Goal: Transaction & Acquisition: Book appointment/travel/reservation

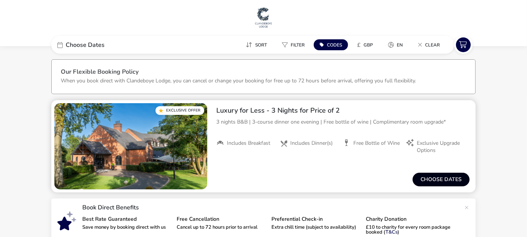
click at [439, 174] on button "Choose dates" at bounding box center [441, 180] width 57 height 14
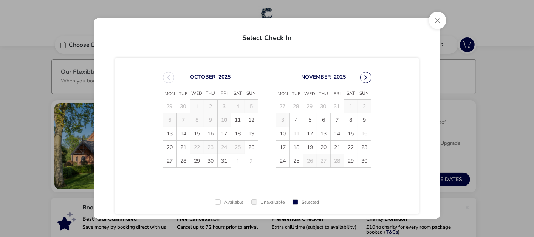
click at [362, 77] on button "Next Month" at bounding box center [365, 77] width 11 height 11
click at [322, 132] on span "18" at bounding box center [323, 133] width 13 height 13
click at [366, 134] on span "21" at bounding box center [364, 133] width 13 height 13
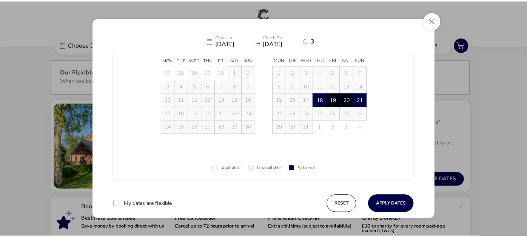
scroll to position [48, 0]
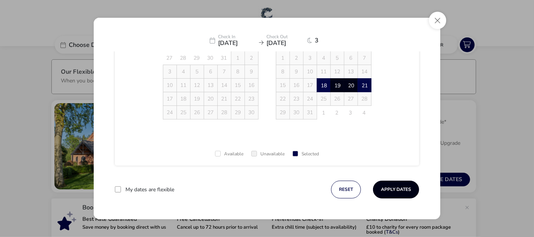
click at [396, 185] on button "Apply Dates" at bounding box center [396, 190] width 46 height 18
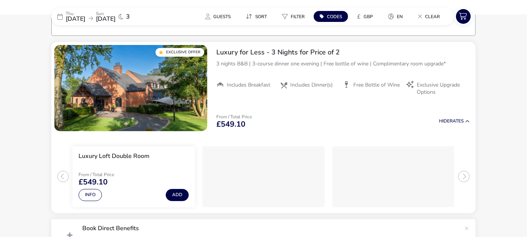
scroll to position [62, 0]
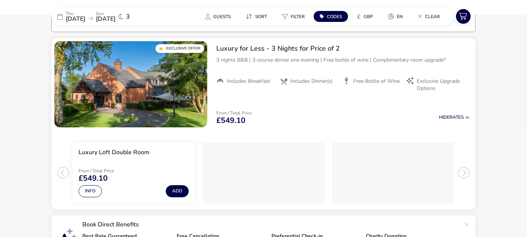
click at [116, 20] on span "[DATE]" at bounding box center [106, 19] width 20 height 8
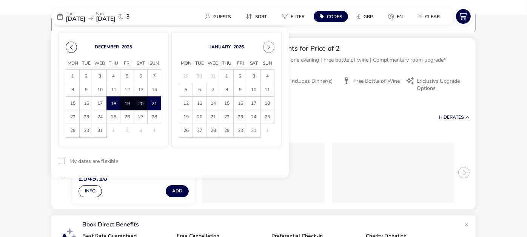
click at [71, 45] on button "Previous Month" at bounding box center [71, 47] width 11 height 11
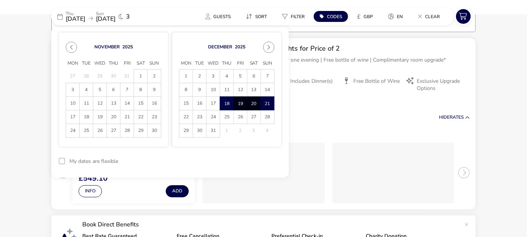
click at [71, 45] on button "Previous Month" at bounding box center [71, 47] width 11 height 11
click at [268, 46] on button "Next Month" at bounding box center [268, 47] width 11 height 11
click at [187, 101] on span "15" at bounding box center [185, 103] width 13 height 13
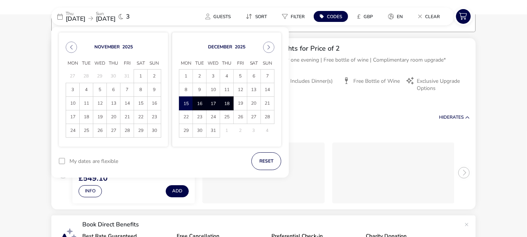
click at [229, 104] on span "18" at bounding box center [226, 103] width 13 height 13
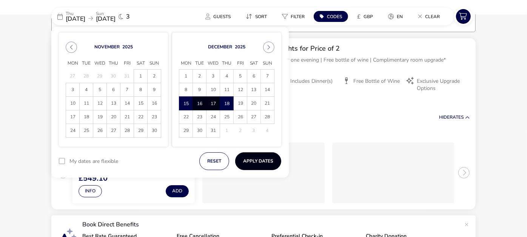
click at [258, 161] on button "Apply Dates" at bounding box center [258, 161] width 46 height 18
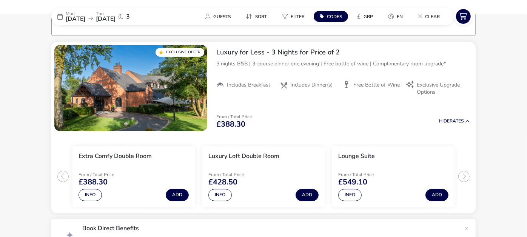
scroll to position [62, 0]
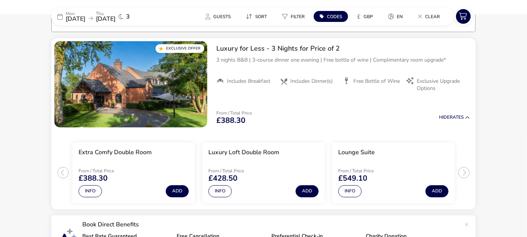
click at [93, 19] on icon at bounding box center [90, 18] width 5 height 5
click at [116, 20] on span "[DATE]" at bounding box center [106, 19] width 20 height 8
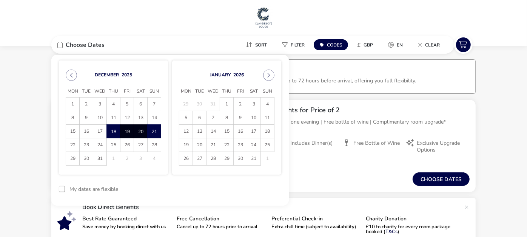
scroll to position [2, 0]
